Goal: Task Accomplishment & Management: Manage account settings

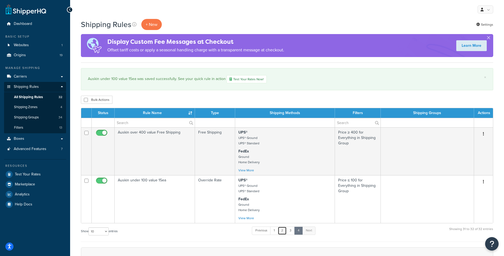
click at [280, 230] on link "2" at bounding box center [282, 230] width 9 height 8
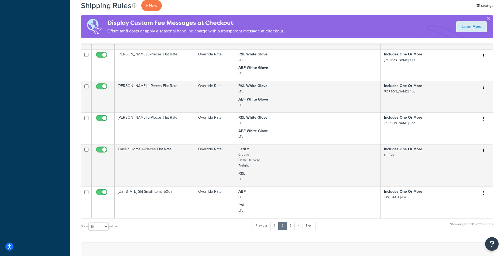
scroll to position [273, 0]
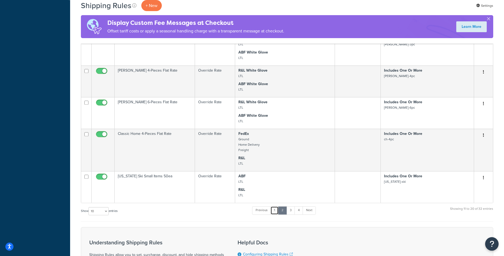
click at [277, 214] on link "1" at bounding box center [275, 210] width 8 height 8
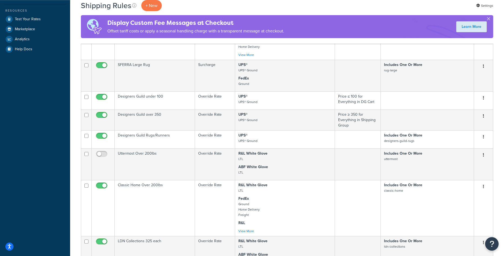
scroll to position [135, 0]
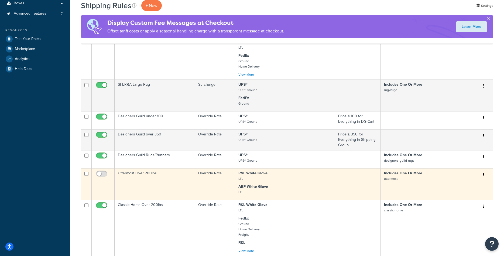
click at [175, 182] on td "Uttermost Over 200lbs" at bounding box center [155, 184] width 80 height 32
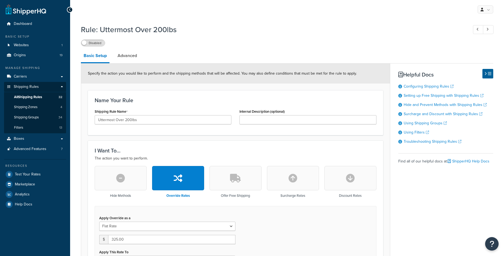
select select "ITEM"
click at [114, 121] on input "Uttermost Over 200lbs" at bounding box center [163, 119] width 137 height 9
click at [43, 98] on link "All Shipping Rules 32" at bounding box center [35, 97] width 62 height 10
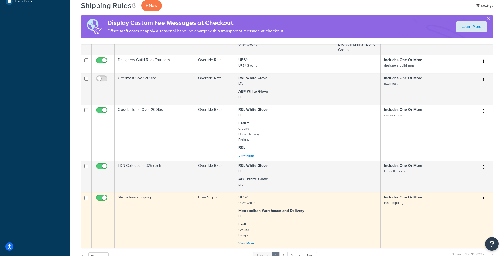
scroll to position [220, 0]
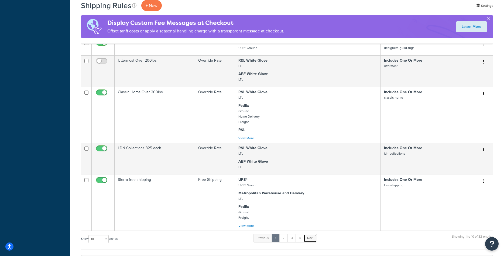
click at [315, 236] on link "Next" at bounding box center [310, 238] width 13 height 8
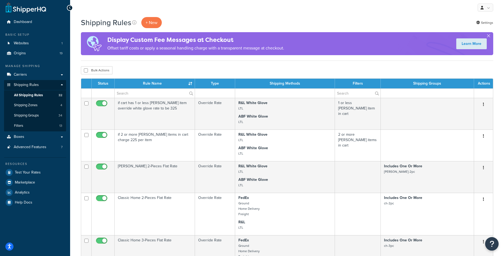
scroll to position [0, 0]
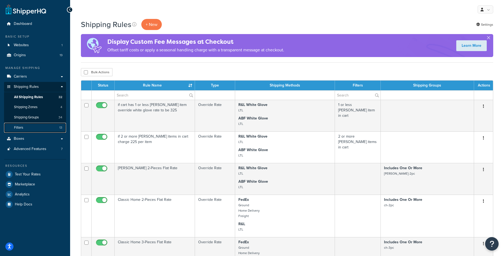
click at [28, 127] on link "Filters 13" at bounding box center [35, 128] width 62 height 10
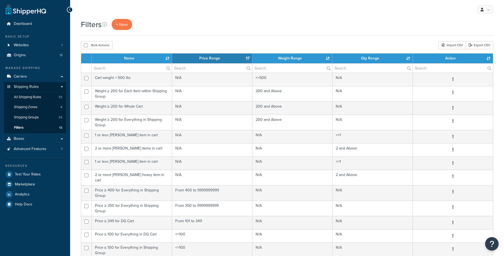
select select "15"
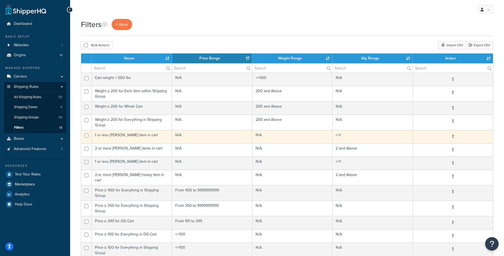
click at [153, 138] on td "1 or less rowe item in cart" at bounding box center [132, 136] width 80 height 13
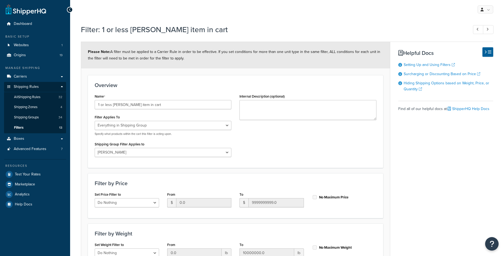
select select "SHIPPING_GROUP"
select select "300687"
select select "range"
click at [117, 105] on input "1 or less [PERSON_NAME] item in cart" at bounding box center [163, 104] width 137 height 9
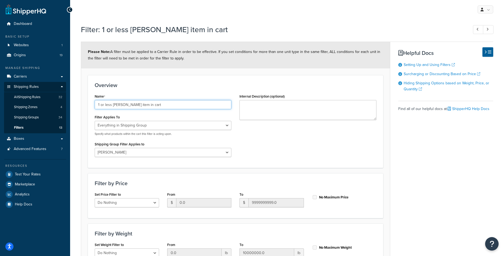
click at [117, 105] on input "1 or less [PERSON_NAME] item in cart" at bounding box center [163, 104] width 137 height 9
click at [21, 126] on span "Filters" at bounding box center [18, 127] width 9 height 5
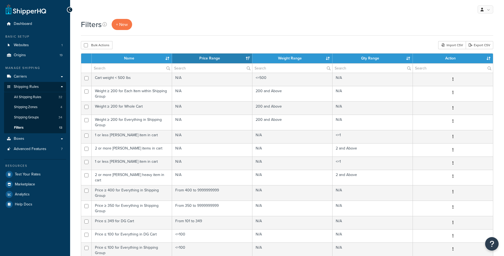
select select "15"
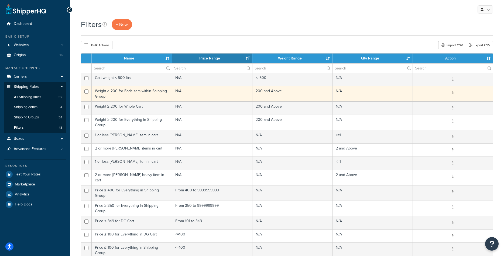
click at [128, 97] on td "Weight ≥ 200 for Each Item within Shipping Group" at bounding box center [132, 93] width 80 height 15
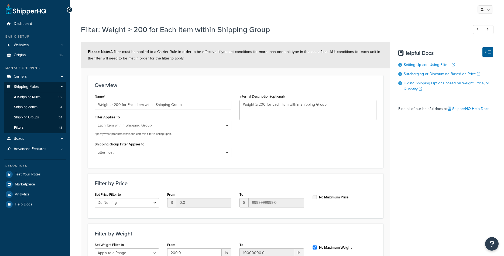
select select "ITEM"
select select "300684"
select select "range"
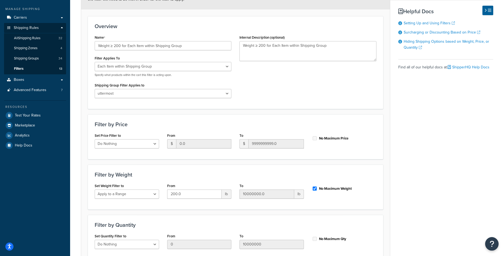
scroll to position [28, 0]
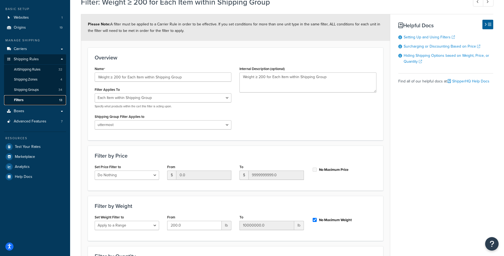
click at [36, 101] on link "Filters 13" at bounding box center [35, 100] width 62 height 10
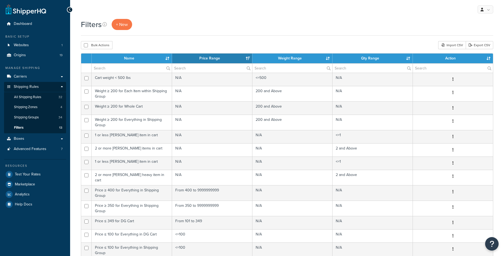
select select "15"
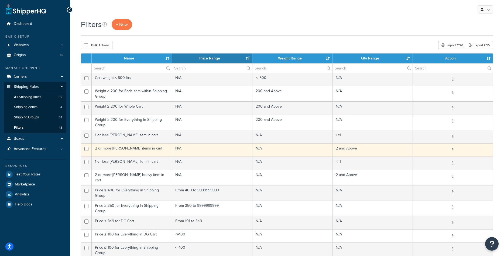
click at [137, 150] on td "2 or more [PERSON_NAME] items in cart" at bounding box center [132, 149] width 80 height 13
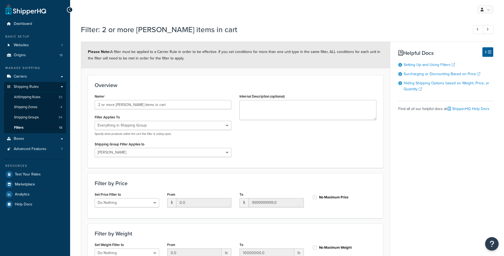
select select "SHIPPING_GROUP"
select select "300687"
select select "range"
click at [37, 94] on link "All Shipping Rules 32" at bounding box center [35, 97] width 62 height 10
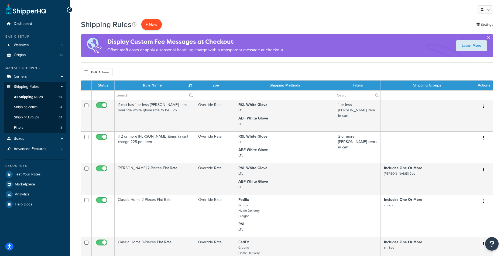
click at [151, 26] on p "+ New" at bounding box center [151, 24] width 21 height 11
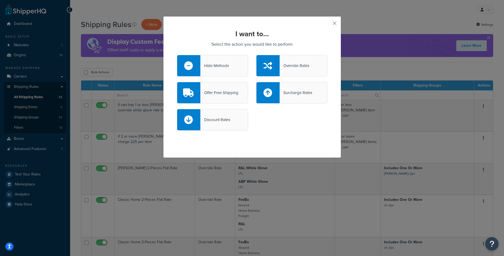
click at [282, 67] on div "Override Rates" at bounding box center [295, 66] width 30 height 8
click at [0, 0] on input "Override Rates" at bounding box center [0, 0] width 0 height 0
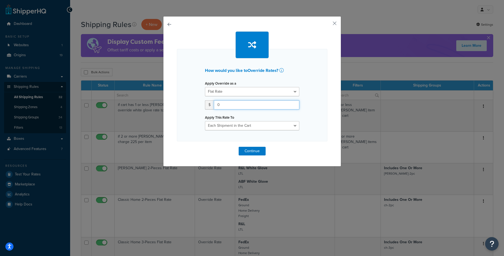
click at [253, 107] on input "0" at bounding box center [257, 104] width 86 height 9
type input "325"
click at [205, 121] on select "Each Shipment in the Cart Each Origin in the Cart Each Shipping Group in the Ca…" at bounding box center [252, 125] width 94 height 9
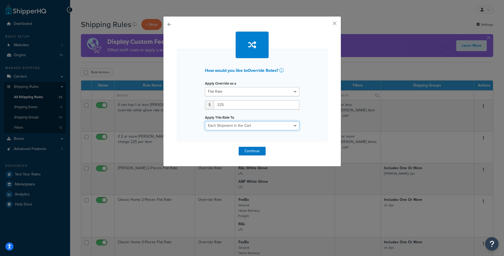
select select "ITEM"
click option "Each Item within a Shipping Group" at bounding box center [0, 0] width 0 height 0
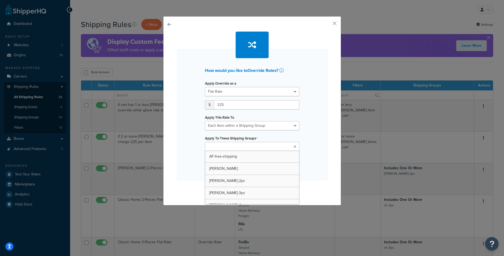
click at [249, 148] on input "Apply To These Shipping Groups" at bounding box center [231, 147] width 48 height 6
type input "ut"
click at [301, 144] on div "Apply Override as a Flat Rate Percentage Flat Rate & Percentage $ 325 Apply Thi…" at bounding box center [252, 124] width 103 height 91
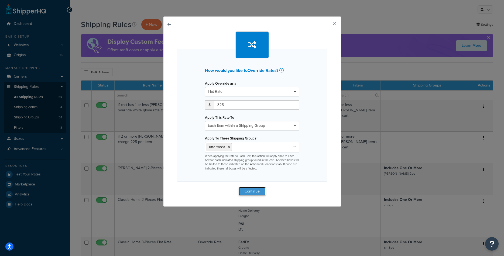
click at [254, 189] on button "Continue" at bounding box center [252, 191] width 27 height 9
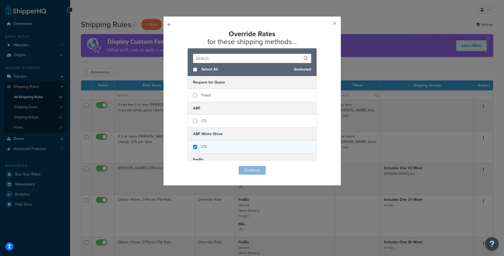
checkbox input "true"
click at [203, 145] on span "LTL" at bounding box center [205, 147] width 6 height 6
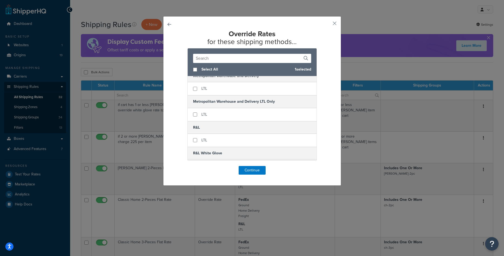
scroll to position [170, 0]
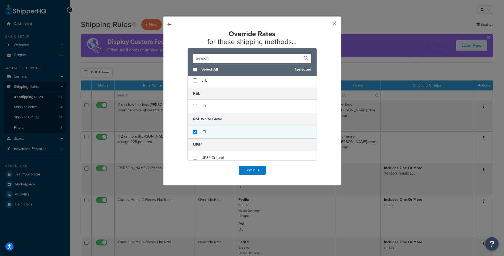
checkbox input "true"
click at [204, 132] on span "LTL" at bounding box center [205, 132] width 6 height 6
click at [249, 169] on button "Continue" at bounding box center [252, 170] width 27 height 9
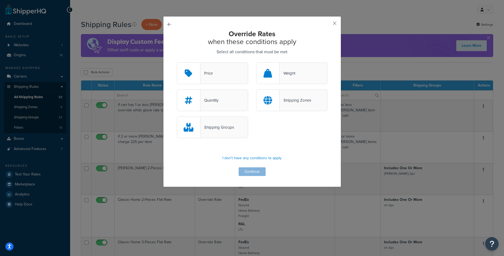
click at [228, 102] on div "Quantity" at bounding box center [212, 100] width 71 height 22
click at [0, 0] on input "Quantity" at bounding box center [0, 0] width 0 height 0
click at [256, 171] on button "Continue" at bounding box center [252, 171] width 27 height 9
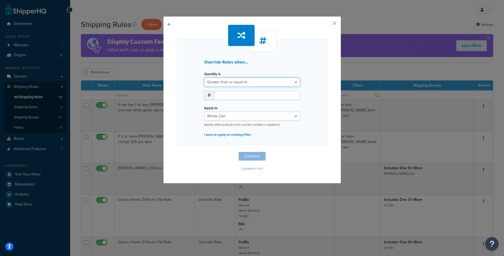
click at [204, 77] on select "Greater than or equal to Between or equal to Less than or equal to" at bounding box center [252, 81] width 96 height 9
select select "UNDER"
click option "Less than or equal to" at bounding box center [0, 0] width 0 height 0
click at [252, 93] on input "number" at bounding box center [257, 95] width 86 height 9
type input "1"
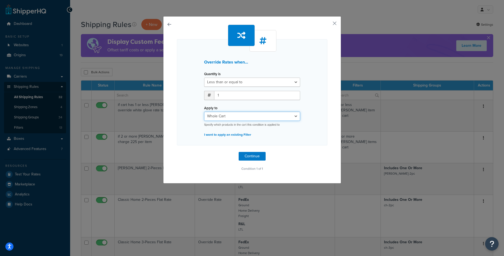
click at [204, 111] on select "Whole Cart Everything in Shipping Group Everything at Origin Each Item within S…" at bounding box center [252, 115] width 96 height 9
select select "SHIPPING_GROUP"
click option "Everything in Shipping Group" at bounding box center [0, 0] width 0 height 0
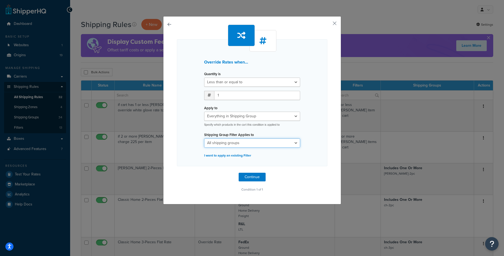
click at [204, 138] on select "All shipping groups AF-free-shipping bernhardt bernhardt-2pc bernhardt-3pc bern…" at bounding box center [252, 142] width 96 height 9
select select "300684"
click option "uttermost" at bounding box center [0, 0] width 0 height 0
click at [256, 174] on button "Continue" at bounding box center [252, 176] width 27 height 9
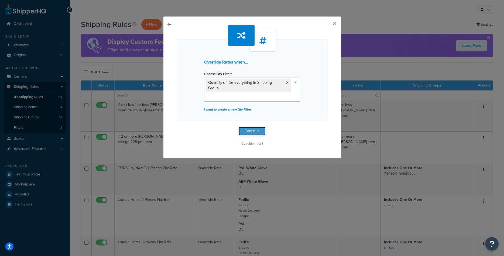
click at [255, 127] on button "Continue" at bounding box center [252, 131] width 27 height 9
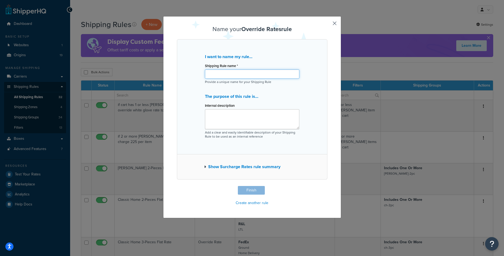
click at [242, 73] on input "Shipping Rule name *" at bounding box center [252, 73] width 94 height 9
drag, startPoint x: 222, startPoint y: 75, endPoint x: 238, endPoint y: 71, distance: 15.9
click at [238, 71] on input "1 or less [PERSON_NAME] item in cart" at bounding box center [252, 73] width 94 height 9
type input "1 or less Uttermost Heavy item in cart"
click at [250, 189] on button "Finish" at bounding box center [251, 190] width 27 height 9
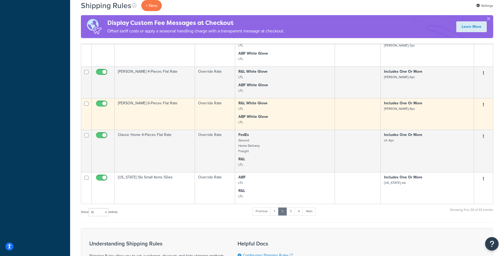
scroll to position [248, 0]
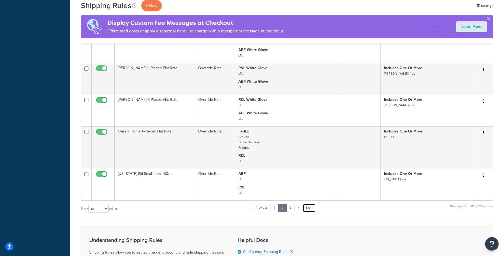
click at [312, 206] on link "Next" at bounding box center [309, 208] width 13 height 8
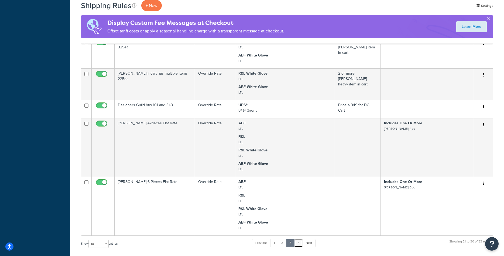
click at [300, 243] on link "4" at bounding box center [298, 243] width 9 height 8
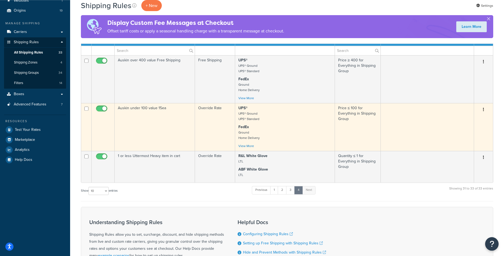
scroll to position [15, 0]
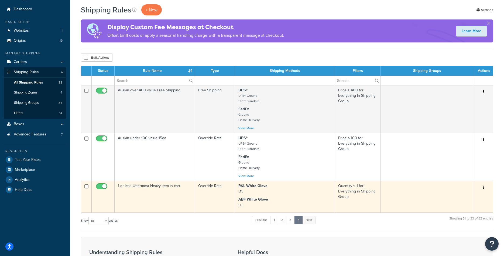
click at [169, 191] on td "1 or less Uttermost Heavy item in cart" at bounding box center [155, 197] width 80 height 32
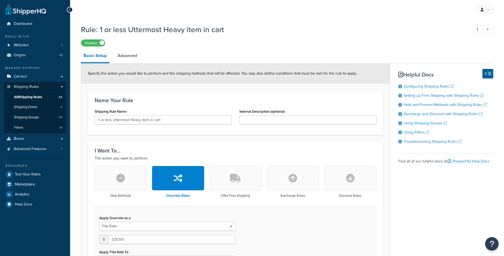
select select "ITEM"
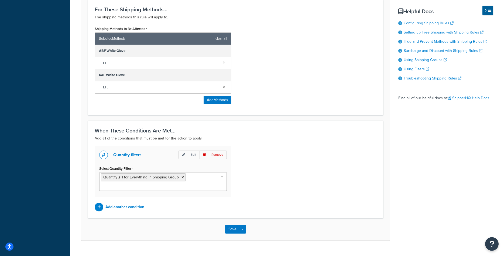
scroll to position [330, 0]
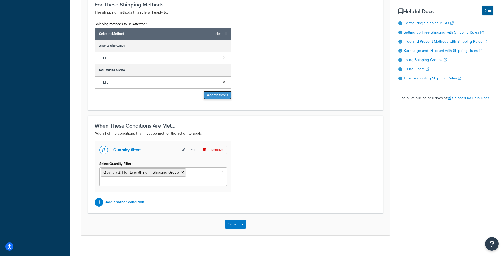
click at [220, 93] on button "Add Methods" at bounding box center [218, 95] width 28 height 9
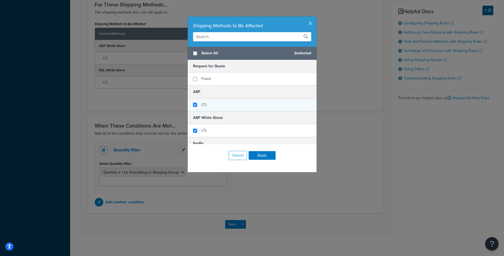
checkbox input "true"
click at [206, 104] on span "LTL" at bounding box center [205, 105] width 6 height 6
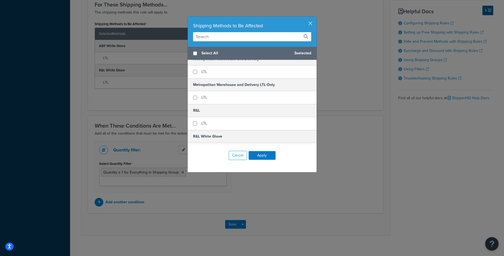
scroll to position [170, 0]
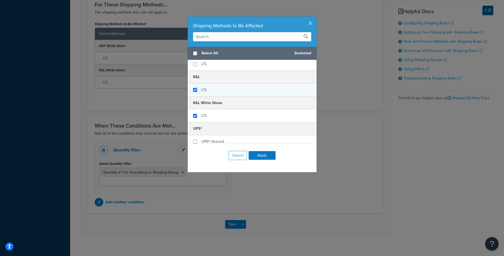
checkbox input "true"
click at [203, 91] on span "LTL" at bounding box center [205, 90] width 6 height 6
click at [255, 153] on button "Apply" at bounding box center [262, 155] width 27 height 9
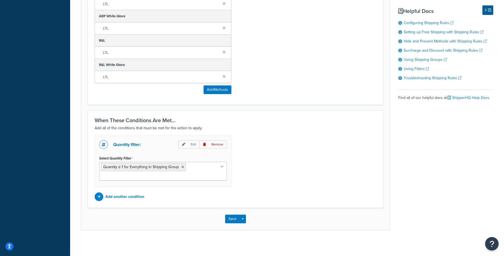
scroll to position [386, 0]
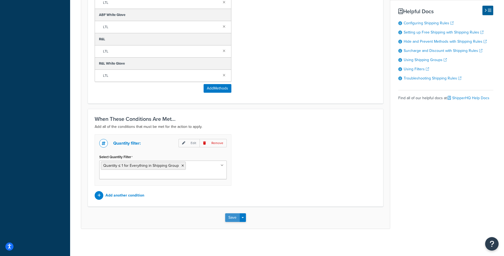
click at [232, 216] on button "Save" at bounding box center [232, 217] width 15 height 9
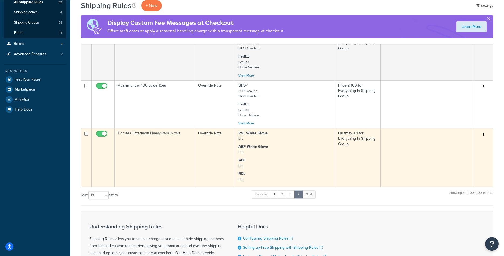
scroll to position [83, 0]
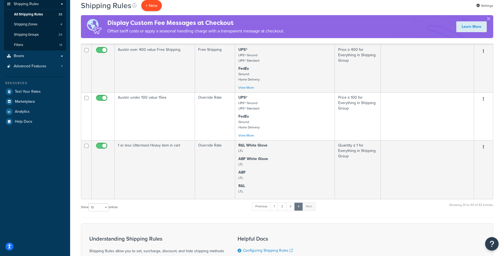
click at [152, 6] on p "+ New" at bounding box center [151, 5] width 21 height 11
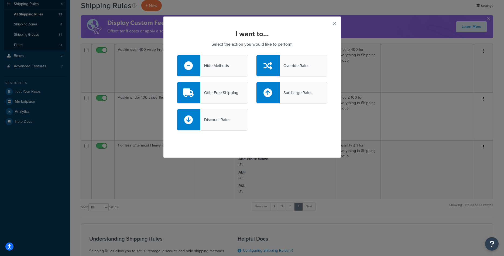
click at [286, 68] on div "Override Rates" at bounding box center [295, 66] width 30 height 8
click at [0, 0] on input "Override Rates" at bounding box center [0, 0] width 0 height 0
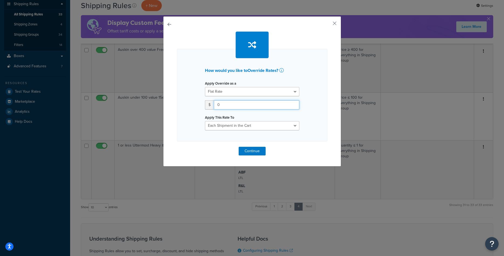
click at [237, 104] on input "0" at bounding box center [257, 104] width 86 height 9
type input "225"
click at [205, 121] on select "Each Shipment in the Cart Each Origin in the Cart Each Shipping Group in the Ca…" at bounding box center [252, 125] width 94 height 9
select select "ITEM"
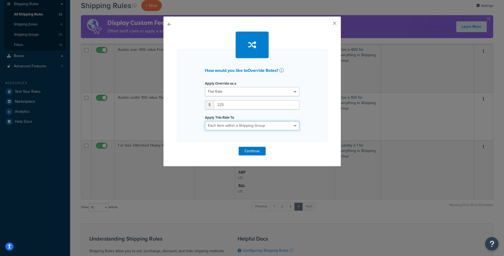
click option "Each Item within a Shipping Group" at bounding box center [0, 0] width 0 height 0
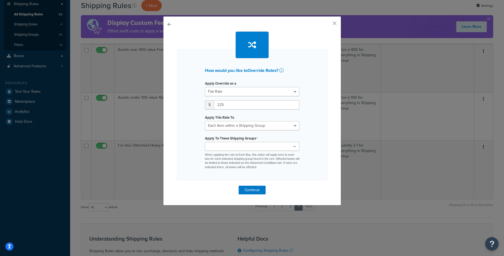
click at [244, 149] on input "Apply To These Shipping Groups" at bounding box center [231, 147] width 48 height 6
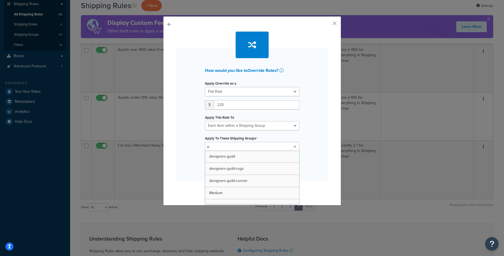
type input "ut"
click at [307, 158] on div "How would you like to Override Rates ? Apply Override as a Flat Rate Percentage…" at bounding box center [252, 115] width 151 height 133
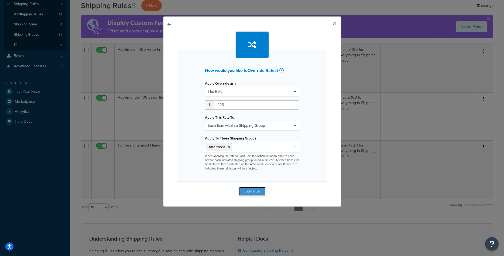
click at [251, 190] on button "Continue" at bounding box center [252, 191] width 27 height 9
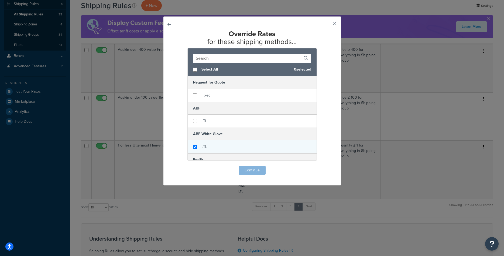
checkbox input "true"
click at [202, 144] on span "LTL" at bounding box center [205, 147] width 6 height 6
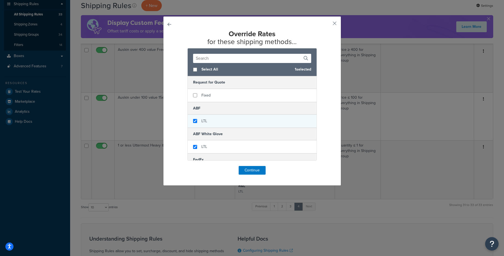
checkbox input "true"
click at [200, 120] on div "LTL" at bounding box center [252, 120] width 129 height 13
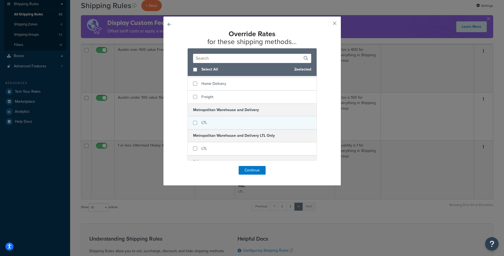
scroll to position [136, 0]
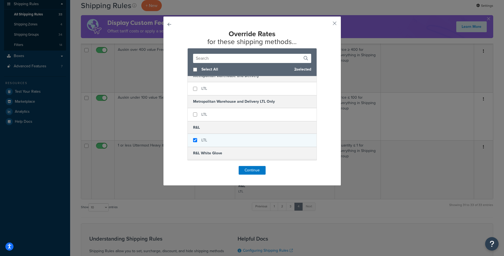
checkbox input "true"
click at [199, 139] on div "LTL" at bounding box center [252, 140] width 129 height 13
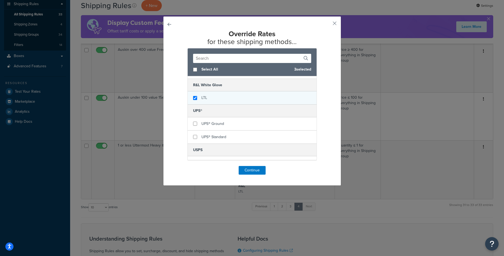
checkbox input "true"
click at [203, 93] on div "LTL" at bounding box center [252, 97] width 129 height 13
click at [246, 170] on button "Continue" at bounding box center [252, 170] width 27 height 9
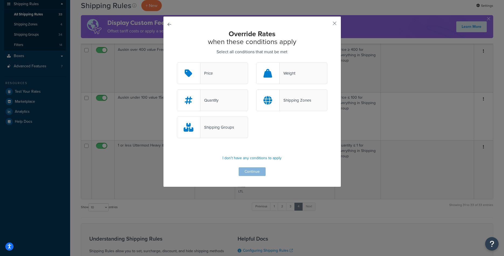
click at [223, 104] on div "Quantity" at bounding box center [212, 100] width 71 height 22
click at [0, 0] on input "Quantity" at bounding box center [0, 0] width 0 height 0
click at [252, 171] on button "Continue" at bounding box center [252, 171] width 27 height 9
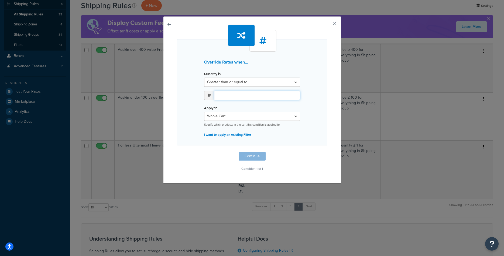
click at [253, 95] on input "number" at bounding box center [257, 95] width 86 height 9
type input "2"
click at [204, 111] on select "Whole Cart Everything in Shipping Group Everything at Origin Each Item within S…" at bounding box center [252, 115] width 96 height 9
select select "SHIPPING_GROUP"
click option "Everything in Shipping Group" at bounding box center [0, 0] width 0 height 0
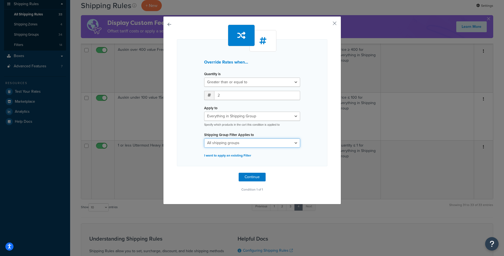
click at [204, 138] on select "All shipping groups AF-free-shipping [PERSON_NAME]-2pc [PERSON_NAME]-3pc [PERSO…" at bounding box center [252, 142] width 96 height 9
select select "300684"
click option "uttermost" at bounding box center [0, 0] width 0 height 0
click at [252, 173] on button "Continue" at bounding box center [252, 176] width 27 height 9
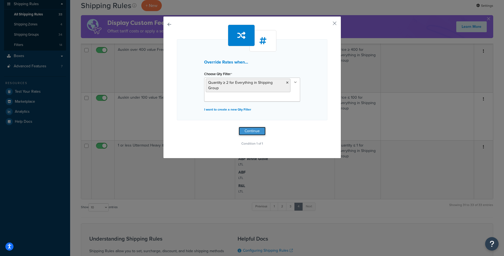
click at [254, 127] on button "Continue" at bounding box center [252, 131] width 27 height 9
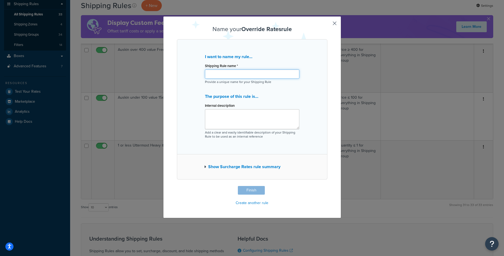
click at [239, 73] on input "Shipping Rule name *" at bounding box center [252, 73] width 94 height 9
drag, startPoint x: 226, startPoint y: 74, endPoint x: 242, endPoint y: 74, distance: 16.5
click at [242, 74] on input "2 or more [PERSON_NAME] heavy item in cart" at bounding box center [252, 73] width 94 height 9
type input "2 or more Uttermost heavy item in cart"
click at [252, 188] on button "Finish" at bounding box center [251, 190] width 27 height 9
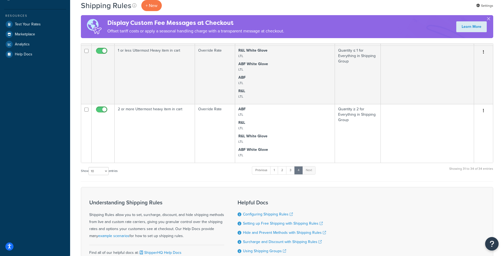
scroll to position [138, 0]
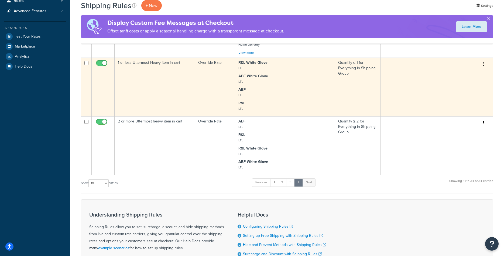
click at [172, 106] on td "1 or less Uttermost Heavy item in cart" at bounding box center [155, 86] width 80 height 59
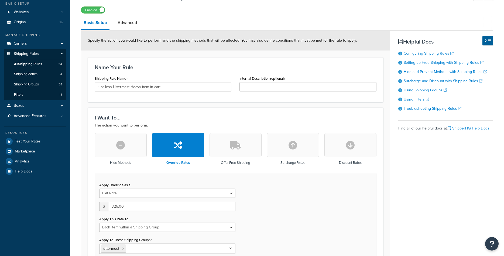
scroll to position [83, 0]
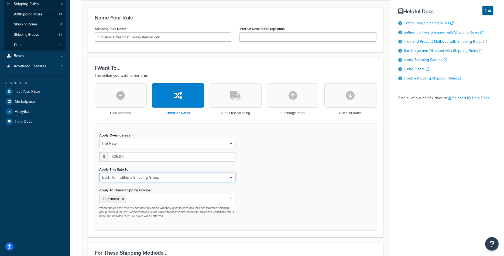
click at [99, 173] on select "Each Shipment in the Cart Each Origin in the Cart Each Shipping Group in the Ca…" at bounding box center [167, 177] width 136 height 9
click at [163, 172] on div "Apply This Rate To Each Shipment in the Cart Each Origin in the Cart Each Shipp…" at bounding box center [167, 173] width 136 height 17
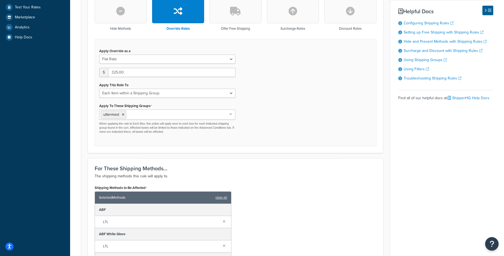
scroll to position [166, 0]
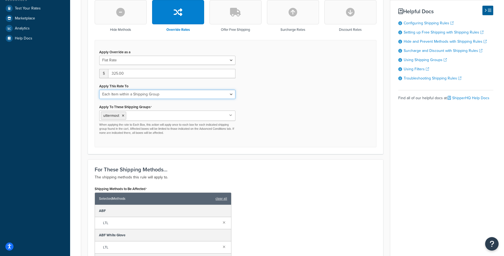
click at [99, 90] on select "Each Shipment in the Cart Each Origin in the Cart Each Shipping Group in the Ca…" at bounding box center [167, 94] width 136 height 9
click at [266, 95] on div "Apply Override as a Flat Rate Percentage Flat Rate & Percentage $ 325.00 Apply …" at bounding box center [236, 93] width 282 height 107
click at [99, 90] on select "Each Shipment in the Cart Each Origin in the Cart Each Shipping Group in the Ca…" at bounding box center [167, 94] width 136 height 9
select select "SHIPPING_GROUP"
click option "Each Shipping Group in the Cart" at bounding box center [0, 0] width 0 height 0
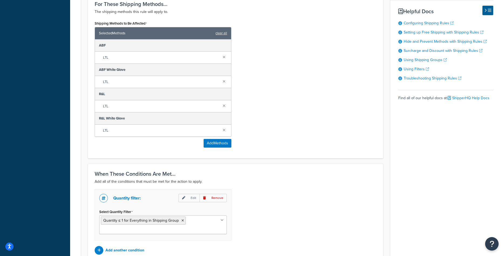
scroll to position [386, 0]
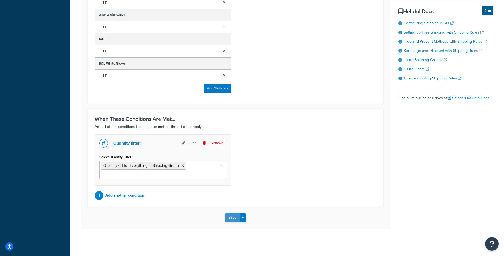
click at [231, 217] on button "Save" at bounding box center [232, 217] width 15 height 9
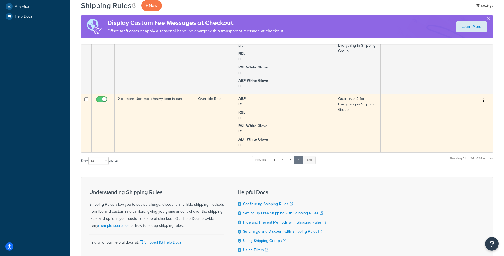
scroll to position [183, 0]
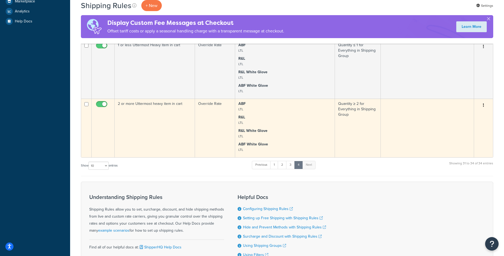
click at [159, 128] on td "2 or more Uttermost heavy item in cart" at bounding box center [155, 128] width 80 height 59
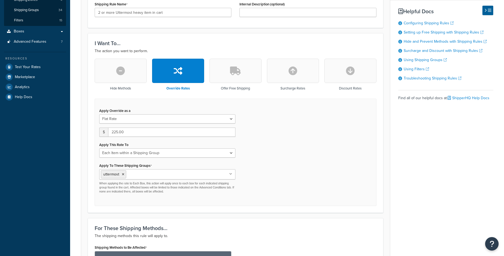
scroll to position [138, 0]
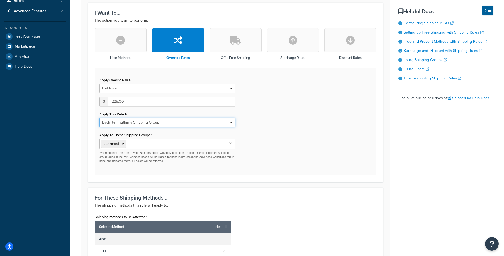
click at [99, 118] on select "Each Shipment in the Cart Each Origin in the Cart Each Shipping Group in the Ca…" at bounding box center [167, 122] width 136 height 9
select select "SHIPPING_GROUP"
click option "Each Shipping Group in the Cart" at bounding box center [0, 0] width 0 height 0
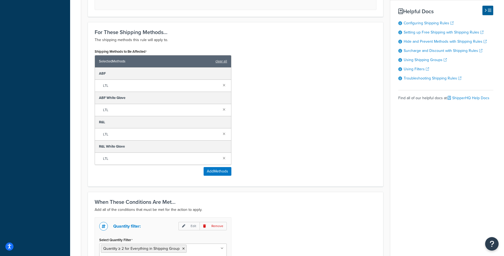
scroll to position [386, 0]
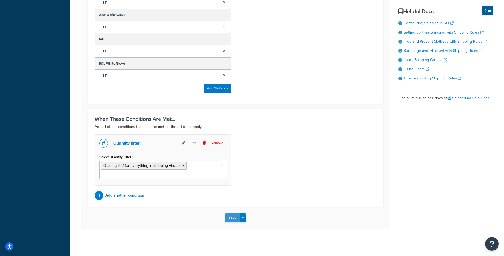
click at [235, 218] on button "Save" at bounding box center [232, 217] width 15 height 9
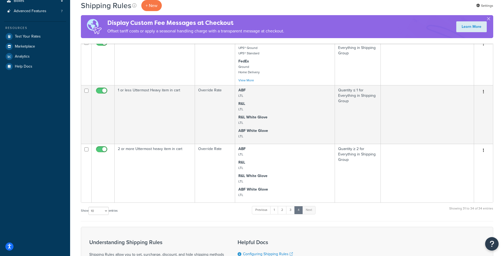
scroll to position [193, 0]
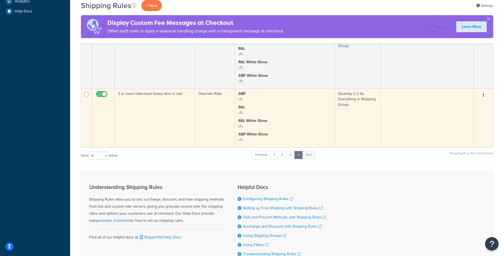
click at [160, 121] on td "2 or more Uttermost heavy item in cart" at bounding box center [155, 118] width 80 height 59
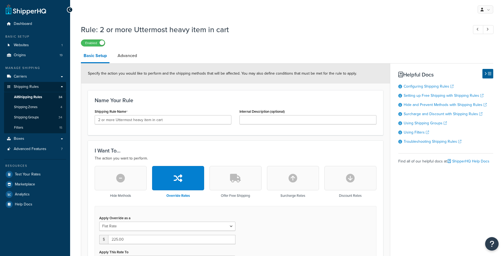
scroll to position [110, 0]
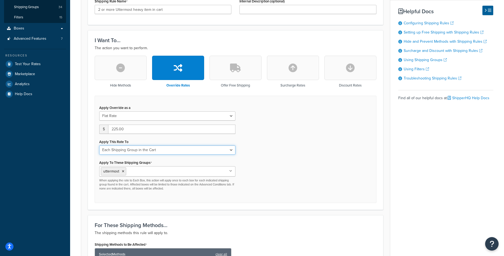
click at [99, 145] on select "Each Shipment in the Cart Each Origin in the Cart Each Shipping Group in the Ca…" at bounding box center [167, 149] width 136 height 9
select select "ITEM"
click option "Each Item within a Shipping Group" at bounding box center [0, 0] width 0 height 0
click at [284, 187] on div "Apply Override as a Flat Rate Percentage Flat Rate & Percentage $ 225.00 Apply …" at bounding box center [236, 149] width 282 height 107
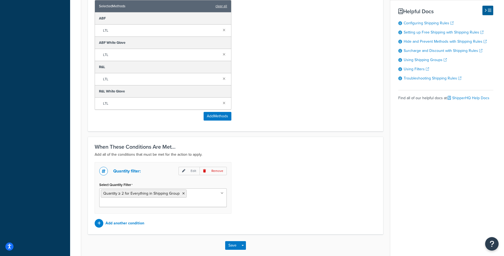
scroll to position [386, 0]
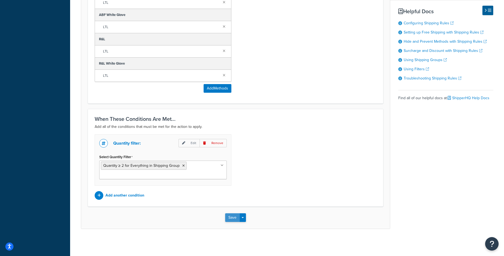
click at [233, 218] on button "Save" at bounding box center [232, 217] width 15 height 9
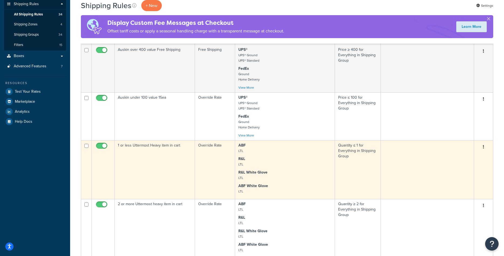
scroll to position [28, 0]
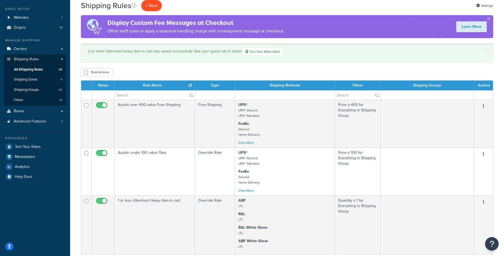
click at [155, 5] on p "+ New" at bounding box center [151, 5] width 21 height 11
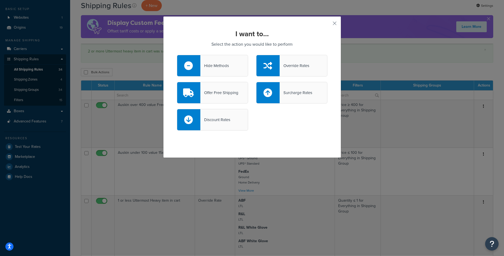
click at [234, 89] on div "Offer Free Shipping" at bounding box center [220, 93] width 38 height 8
click at [0, 0] on input "Offer Free Shipping" at bounding box center [0, 0] width 0 height 0
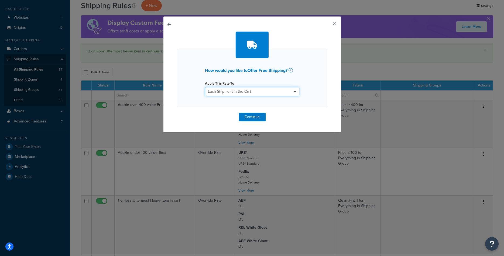
click at [205, 87] on select "Each Shipment in the Cart Each Origin in the Cart Each Shipping Group in the Ca…" at bounding box center [252, 91] width 94 height 9
select select "ITEM"
click option "Each Item within a Shipping Group" at bounding box center [0, 0] width 0 height 0
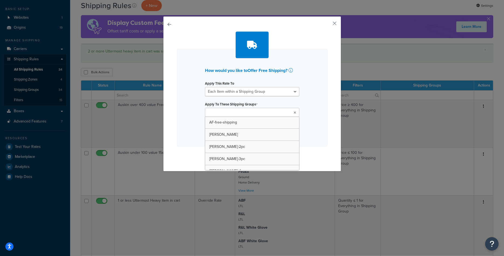
click at [239, 111] on input "Apply To These Shipping Groups" at bounding box center [231, 113] width 48 height 6
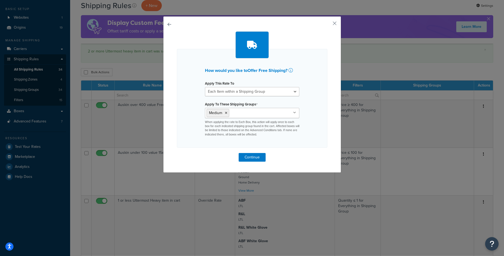
click at [317, 116] on div "How would you like to Offer Free Shipping ? Apply This Rate To Each Shipment in…" at bounding box center [252, 98] width 151 height 99
click at [253, 156] on button "Continue" at bounding box center [252, 157] width 27 height 9
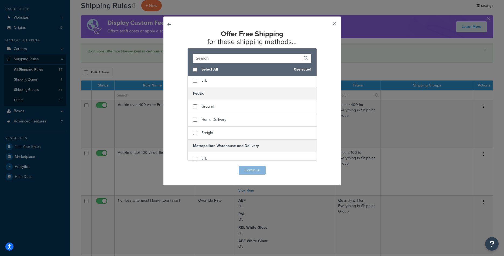
scroll to position [68, 0]
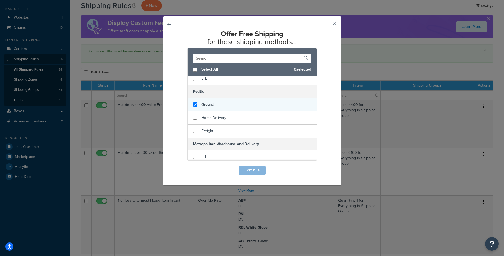
checkbox input "true"
click at [212, 105] on span "Ground" at bounding box center [208, 104] width 13 height 6
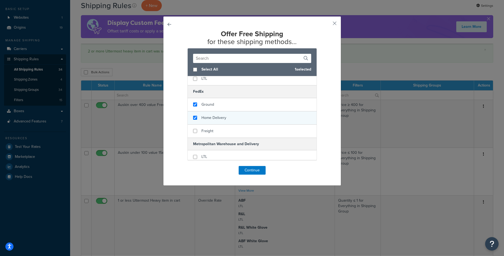
checkbox input "true"
click at [212, 115] on span "Home Delivery" at bounding box center [214, 118] width 25 height 6
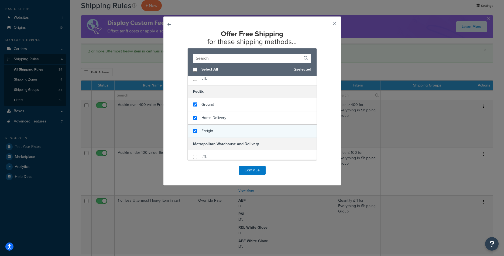
checkbox input "true"
click at [208, 130] on span "Freight" at bounding box center [208, 131] width 12 height 6
click at [247, 171] on button "Continue" at bounding box center [252, 170] width 27 height 9
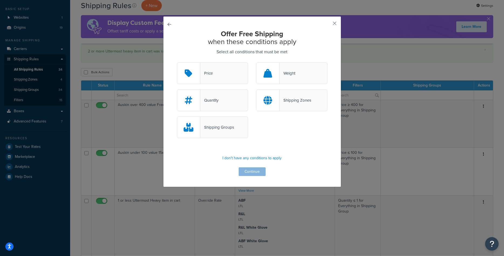
click at [213, 128] on div "Shipping Groups" at bounding box center [218, 127] width 34 height 8
click at [0, 0] on input "Shipping Groups" at bounding box center [0, 0] width 0 height 0
click at [250, 168] on button "Continue" at bounding box center [252, 171] width 27 height 9
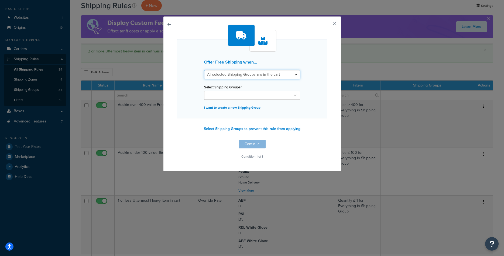
click at [204, 70] on select "All selected Shipping Groups are in the cart Any selected Shipping Groups are i…" at bounding box center [252, 74] width 96 height 9
select select "any"
click option "Any selected Shipping Groups are in the cart" at bounding box center [0, 0] width 0 height 0
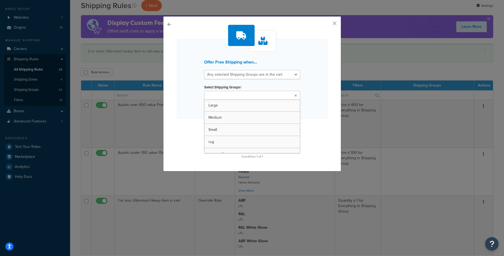
click at [254, 97] on input "Select Shipping Groups" at bounding box center [230, 96] width 48 height 6
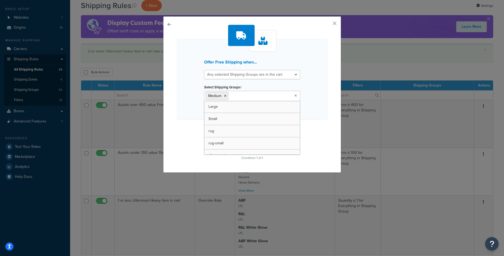
click at [312, 110] on div "Offer Free Shipping when... All selected Shipping Groups are in the cart Any se…" at bounding box center [252, 79] width 151 height 80
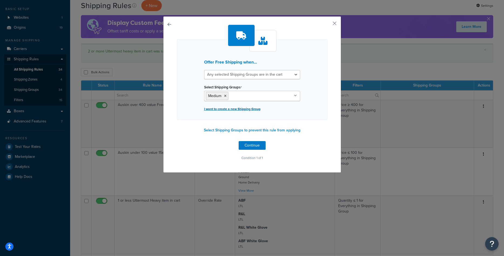
click at [253, 110] on p "I want to create a new Shipping Group" at bounding box center [252, 109] width 96 height 8
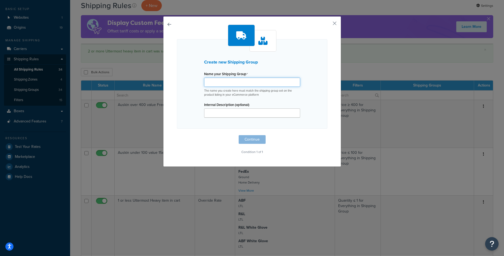
click at [250, 81] on input "Name your Shipping Group" at bounding box center [252, 81] width 96 height 9
paste input "elakai-free-shipping"
type input "elakai-free-shipping"
click at [246, 137] on button "Continue" at bounding box center [252, 139] width 27 height 9
select select "any"
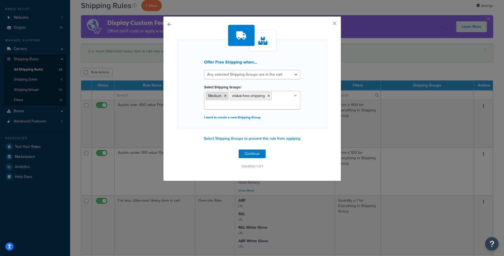
click at [225, 96] on icon at bounding box center [225, 95] width 2 height 3
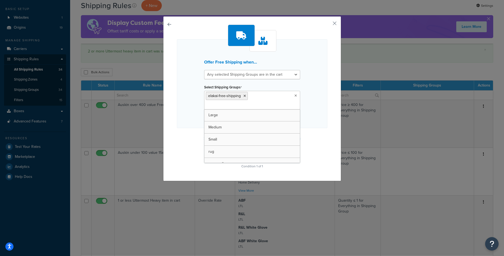
click at [308, 119] on div "Offer Free Shipping when... All selected Shipping Groups are in the cart Any se…" at bounding box center [252, 83] width 151 height 89
click at [257, 154] on button "Continue" at bounding box center [252, 153] width 27 height 9
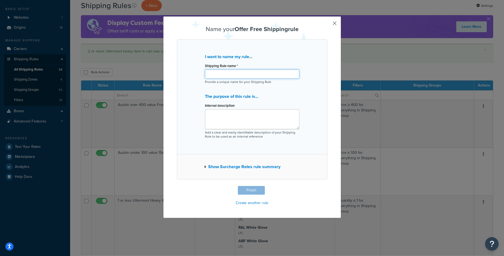
click at [245, 76] on input "Shipping Rule name *" at bounding box center [252, 73] width 94 height 9
paste input "elakai-free-shipping"
type input "elakai-free-shipping"
click at [248, 190] on button "Finish" at bounding box center [251, 190] width 27 height 9
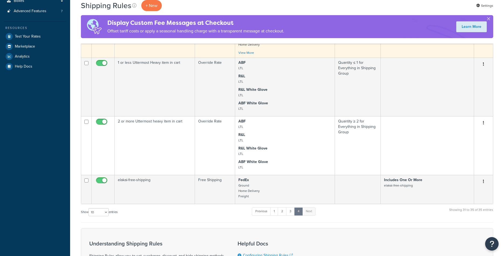
scroll to position [239, 0]
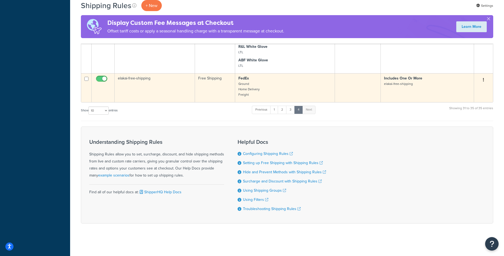
click at [101, 80] on input "checkbox" at bounding box center [102, 80] width 15 height 7
checkbox input "false"
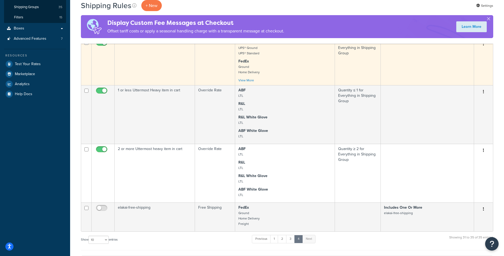
scroll to position [0, 0]
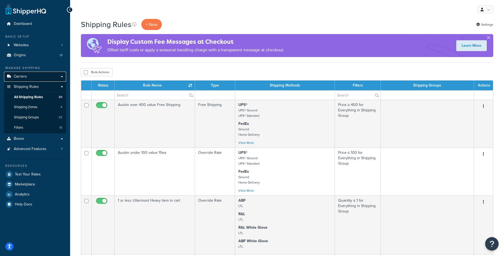
click at [19, 77] on span "Carriers" at bounding box center [20, 76] width 13 height 5
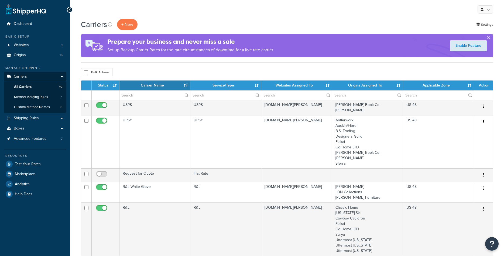
select select "15"
click at [30, 43] on link "Websites 1" at bounding box center [35, 45] width 62 height 10
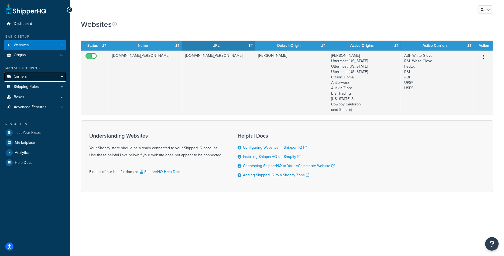
click at [21, 77] on span "Carriers" at bounding box center [20, 76] width 13 height 5
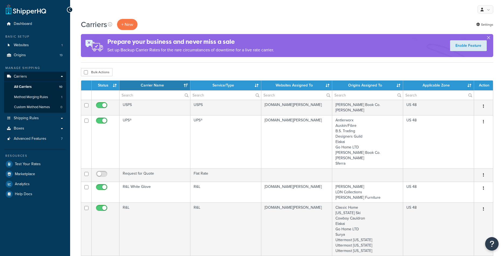
select select "15"
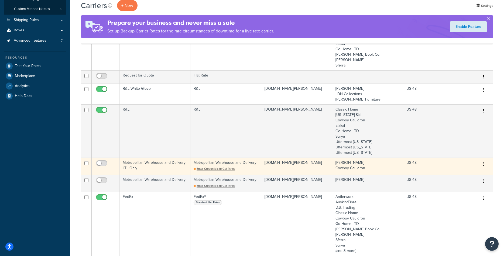
scroll to position [28, 0]
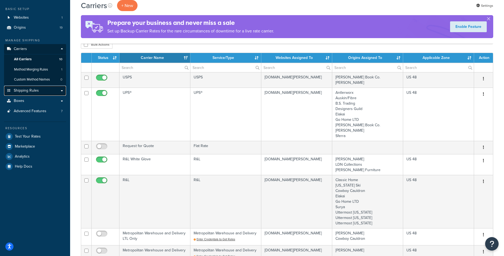
click at [32, 91] on span "Shipping Rules" at bounding box center [26, 90] width 25 height 5
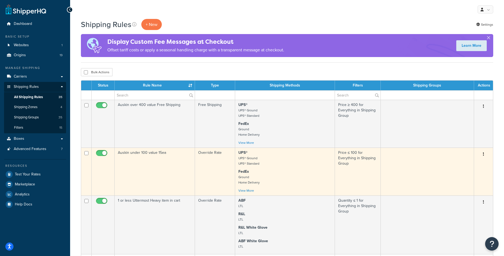
click at [147, 163] on td "Auskin under 100 value 15ea" at bounding box center [155, 171] width 80 height 48
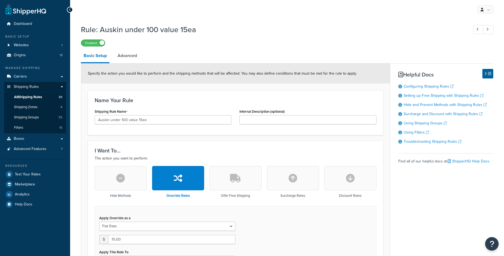
select select "ITEM"
drag, startPoint x: 122, startPoint y: 119, endPoint x: 126, endPoint y: 119, distance: 4.6
click at [126, 119] on input "Auskin under 100 value 15ea" at bounding box center [163, 119] width 137 height 9
drag, startPoint x: 138, startPoint y: 120, endPoint x: 145, endPoint y: 120, distance: 6.2
click at [145, 120] on input "Auskin under 100 value 15ea" at bounding box center [163, 119] width 137 height 9
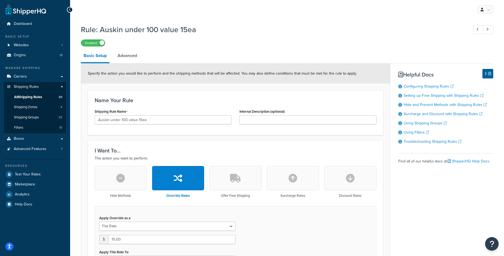
click at [237, 36] on div "Rule: Auskin under 100 value 15ea Enabled" at bounding box center [287, 34] width 413 height 25
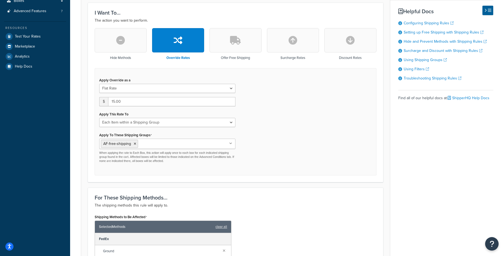
scroll to position [55, 0]
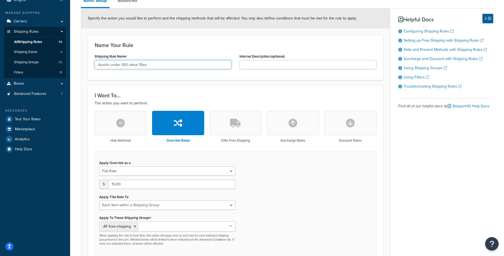
drag, startPoint x: 138, startPoint y: 63, endPoint x: 147, endPoint y: 63, distance: 9.7
click at [147, 63] on input "Auskin under 100 value 15ea" at bounding box center [163, 64] width 137 height 9
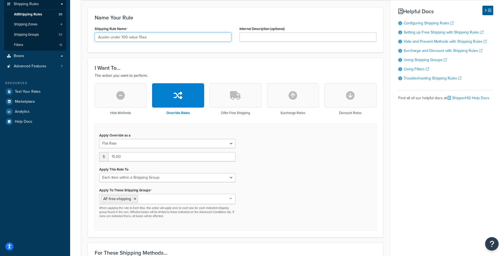
scroll to position [0, 0]
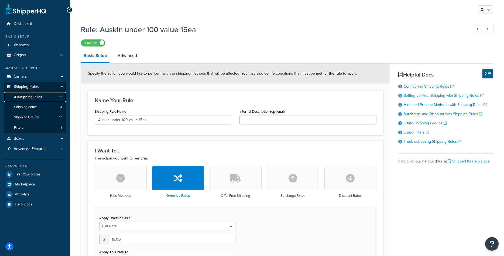
click at [38, 96] on span "All Shipping Rules" at bounding box center [28, 97] width 28 height 5
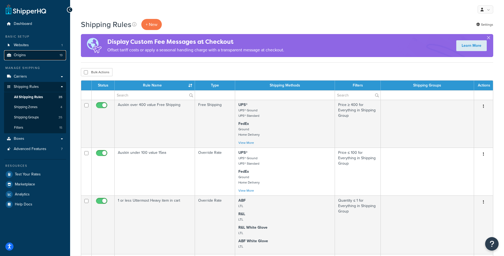
click at [31, 58] on link "Origins 19" at bounding box center [35, 55] width 62 height 10
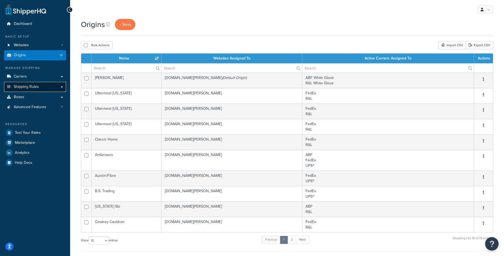
click at [27, 83] on link "Shipping Rules" at bounding box center [35, 87] width 62 height 10
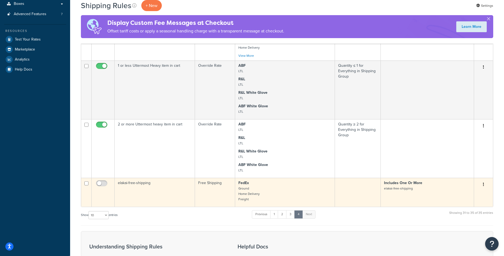
scroll to position [110, 0]
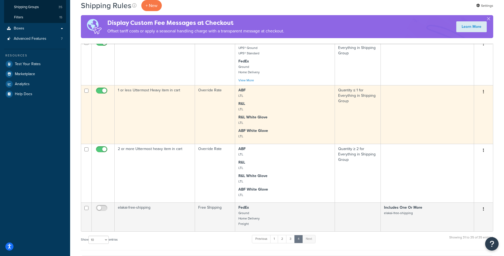
click at [150, 121] on td "1 or less Uttermost Heavy item in cart" at bounding box center [155, 114] width 80 height 59
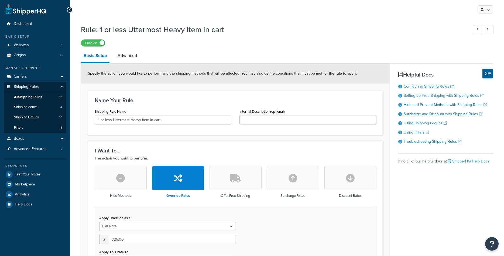
select select "SHIPPING_GROUP"
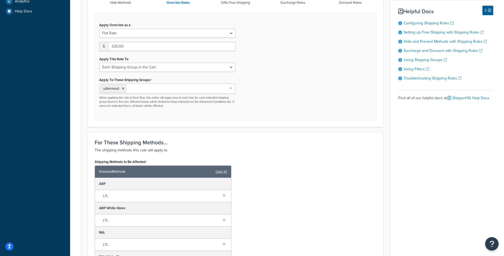
scroll to position [303, 0]
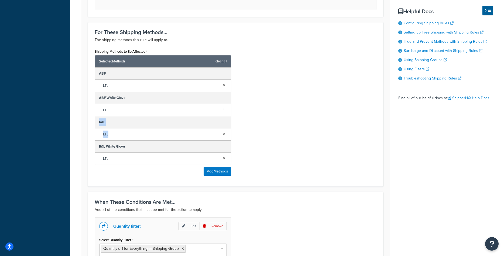
drag, startPoint x: 110, startPoint y: 134, endPoint x: 96, endPoint y: 123, distance: 17.7
click at [96, 123] on div "ABF LTL ABF White Glove LTL R&L LTL R&L White Glove LTL" at bounding box center [163, 115] width 136 height 97
drag, startPoint x: 111, startPoint y: 157, endPoint x: 99, endPoint y: 148, distance: 15.0
click at [99, 148] on div "ABF LTL ABF White Glove LTL R&L LTL R&L White Glove LTL" at bounding box center [163, 115] width 136 height 97
click at [225, 108] on link at bounding box center [224, 109] width 6 height 6
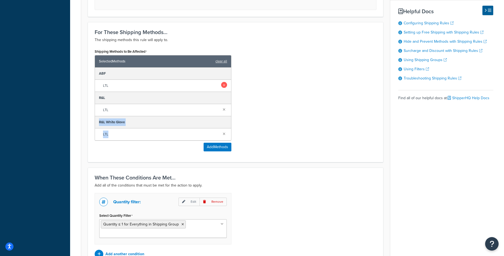
click at [224, 84] on link at bounding box center [224, 85] width 6 height 6
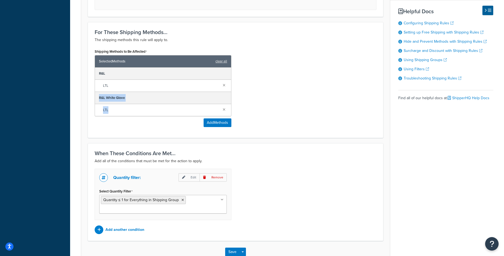
click at [191, 98] on div "R&L White Glove" at bounding box center [163, 98] width 136 height 12
click at [213, 123] on button "Add Methods" at bounding box center [218, 122] width 28 height 9
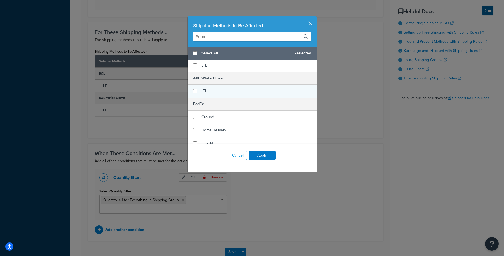
scroll to position [68, 0]
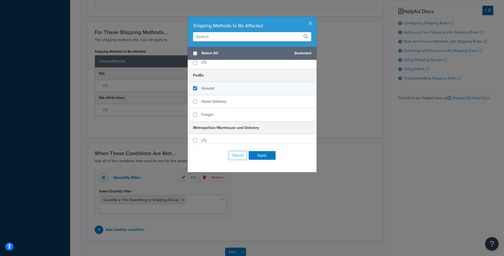
checkbox input "true"
click at [211, 87] on span "Ground" at bounding box center [208, 88] width 13 height 6
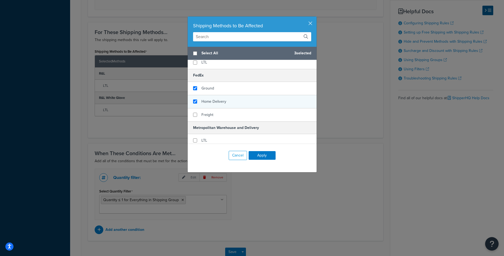
checkbox input "true"
click at [212, 100] on span "Home Delivery" at bounding box center [214, 102] width 25 height 6
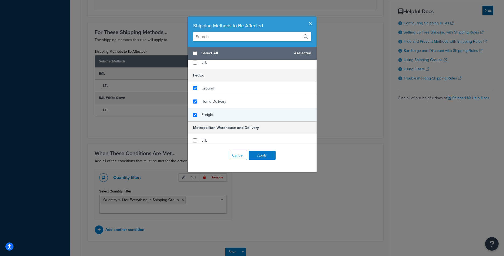
checkbox input "true"
click at [210, 116] on span "Freight" at bounding box center [208, 115] width 12 height 6
click at [262, 155] on button "Apply" at bounding box center [262, 155] width 27 height 9
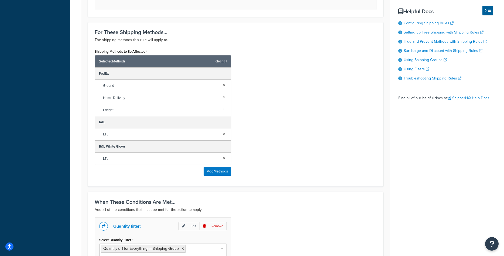
scroll to position [386, 0]
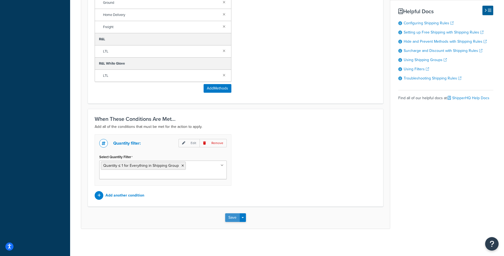
click at [230, 216] on button "Save" at bounding box center [232, 217] width 15 height 9
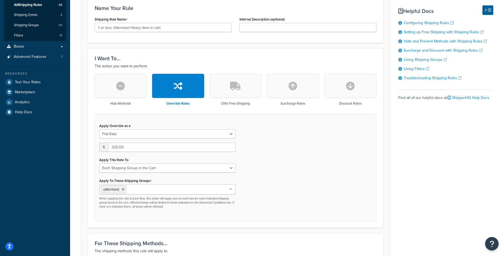
scroll to position [110, 0]
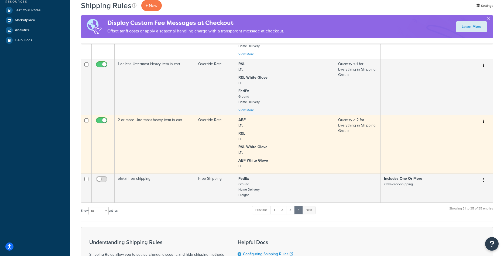
scroll to position [138, 0]
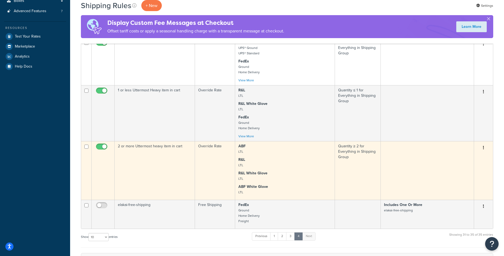
click at [174, 176] on td "2 or more Uttermost heavy item in cart" at bounding box center [155, 170] width 80 height 59
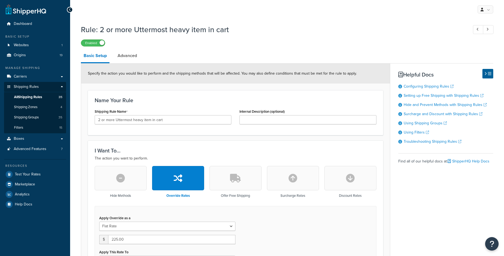
select select "ITEM"
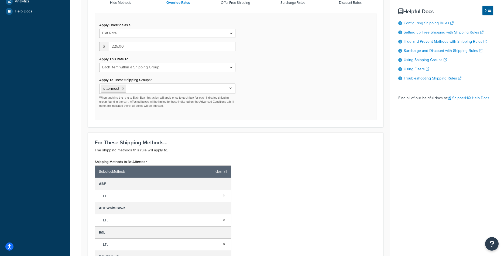
scroll to position [275, 0]
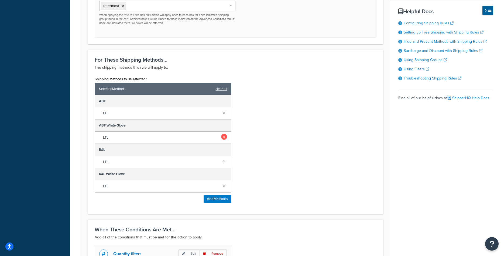
click at [224, 138] on link at bounding box center [224, 137] width 6 height 6
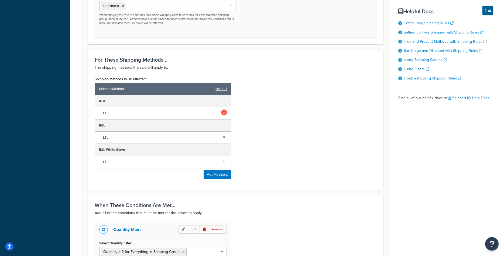
click at [226, 112] on link at bounding box center [224, 112] width 6 height 6
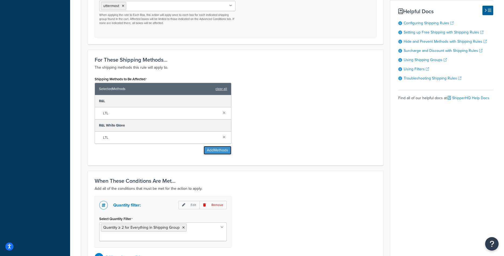
click at [209, 153] on button "Add Methods" at bounding box center [218, 150] width 28 height 9
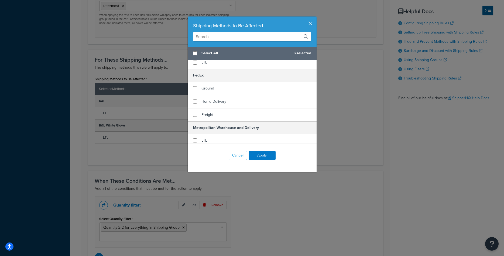
scroll to position [102, 0]
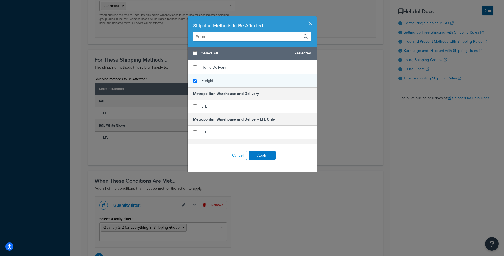
checkbox input "true"
click at [209, 81] on span "Freight" at bounding box center [208, 81] width 12 height 6
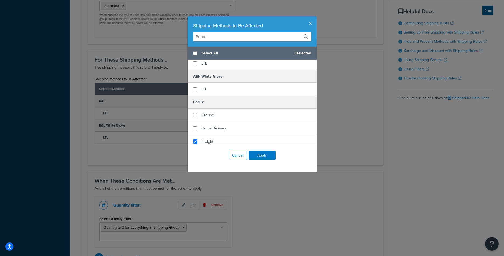
scroll to position [34, 0]
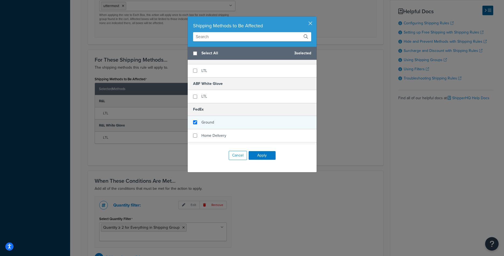
checkbox input "true"
click at [205, 121] on span "Ground" at bounding box center [208, 122] width 13 height 6
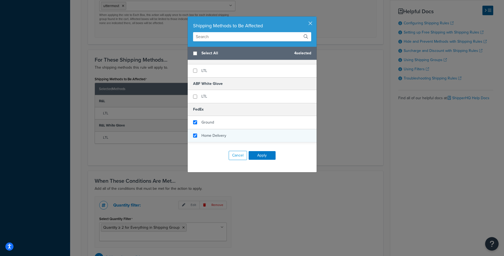
checkbox input "true"
click at [207, 135] on span "Home Delivery" at bounding box center [214, 136] width 25 height 6
click at [265, 156] on button "Apply" at bounding box center [262, 155] width 27 height 9
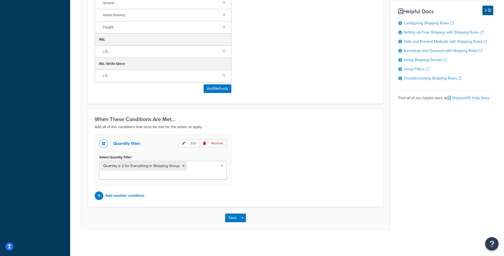
scroll to position [386, 0]
click at [231, 217] on button "Save" at bounding box center [232, 217] width 15 height 9
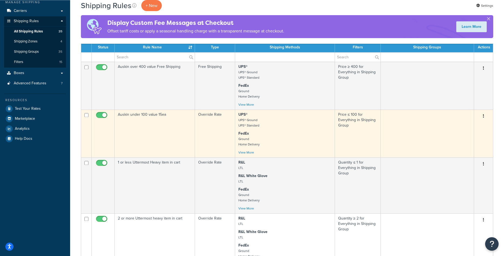
scroll to position [55, 0]
